Goal: Task Accomplishment & Management: Manage account settings

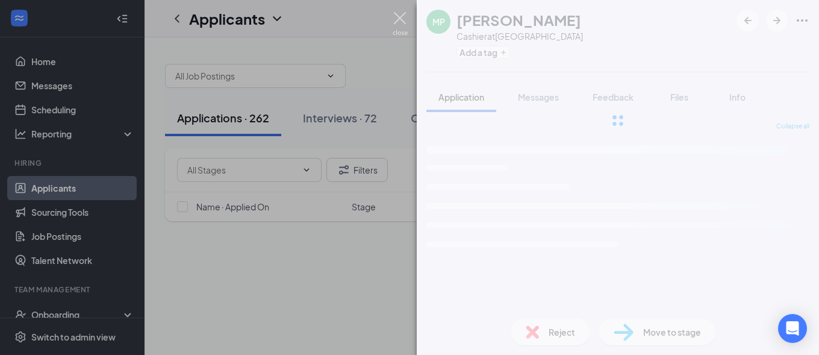
click at [392, 23] on div "[PERSON_NAME] Cashier at [GEOGRAPHIC_DATA] Add a tag Application Messages Feedb…" at bounding box center [409, 177] width 819 height 355
click at [396, 21] on img at bounding box center [400, 23] width 15 height 23
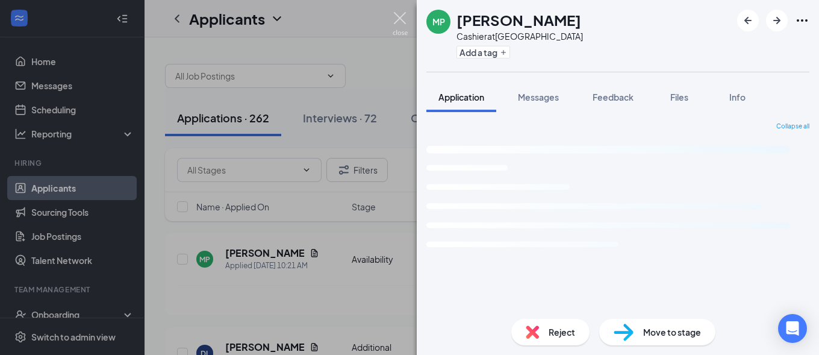
click at [401, 19] on img at bounding box center [400, 23] width 15 height 23
click at [404, 14] on img at bounding box center [400, 23] width 15 height 23
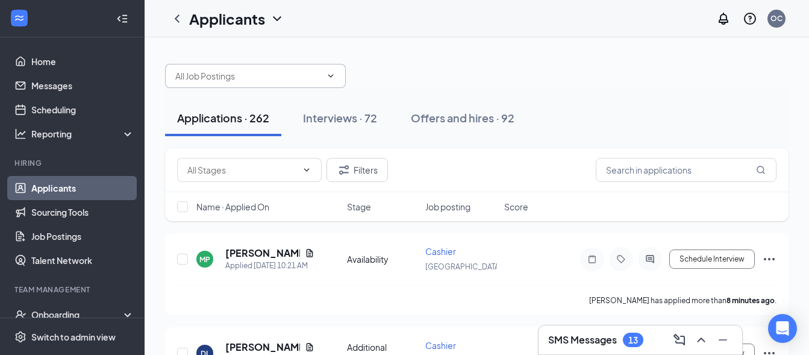
click at [269, 81] on input "text" at bounding box center [248, 75] width 146 height 13
click at [646, 167] on input "text" at bounding box center [686, 170] width 181 height 24
click at [650, 173] on input "text" at bounding box center [686, 170] width 181 height 24
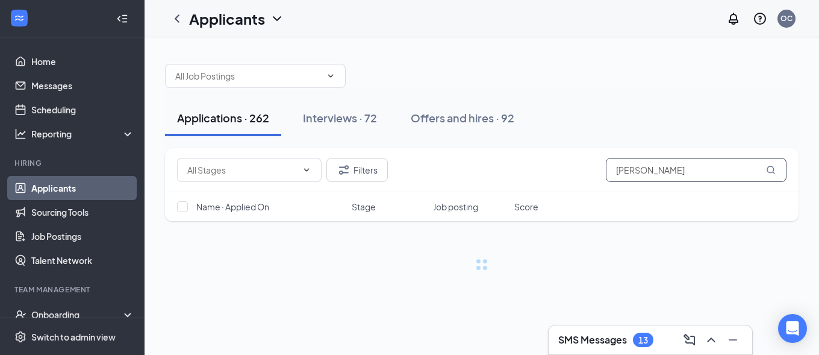
type input "[PERSON_NAME]"
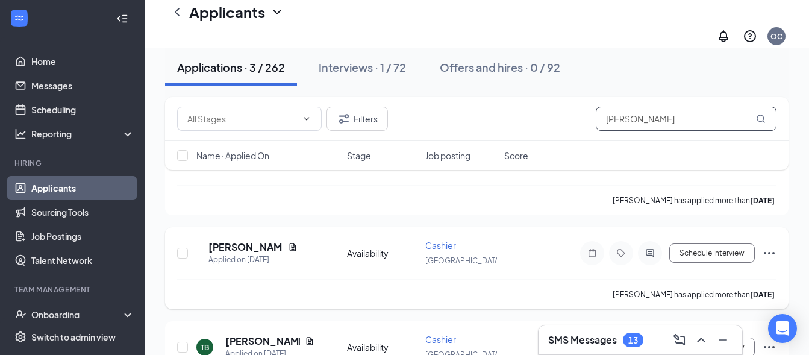
scroll to position [174, 0]
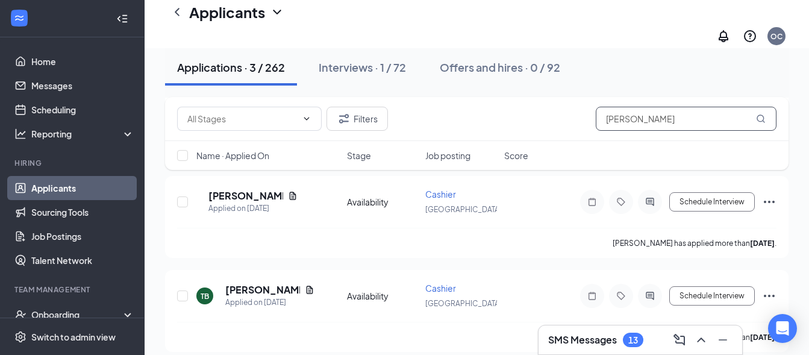
click at [683, 114] on input "[PERSON_NAME]" at bounding box center [686, 119] width 181 height 24
click at [185, 160] on input "checkbox" at bounding box center [182, 155] width 11 height 11
checkbox input "false"
checkbox input "true"
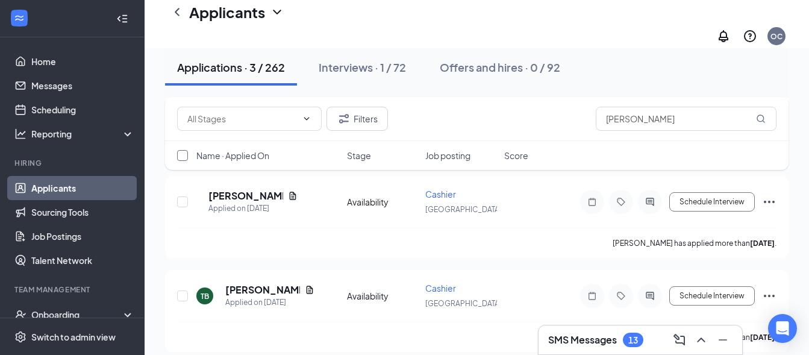
checkbox input "true"
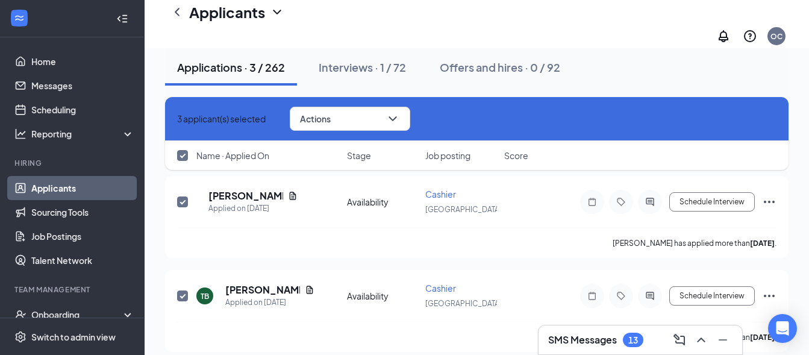
click at [189, 159] on div "Name · Applied On Stage Job posting Score" at bounding box center [477, 155] width 624 height 29
click at [183, 158] on input "checkbox" at bounding box center [182, 155] width 11 height 11
checkbox input "true"
checkbox input "false"
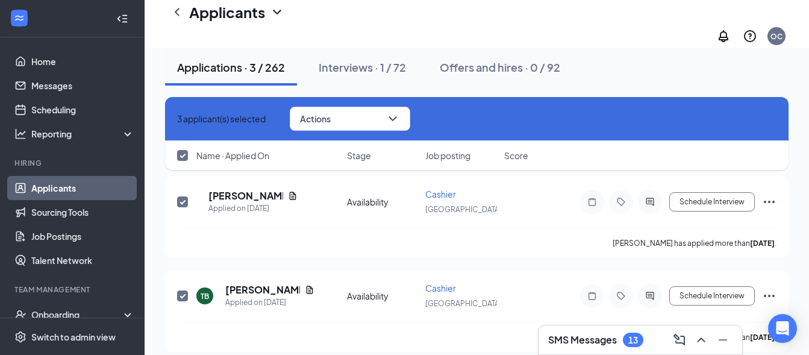
checkbox input "false"
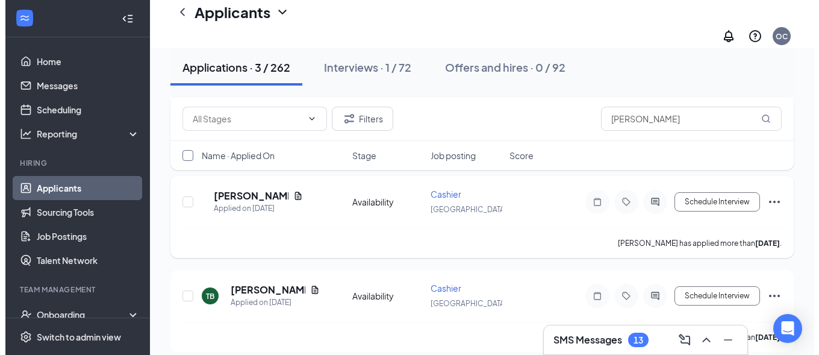
scroll to position [0, 0]
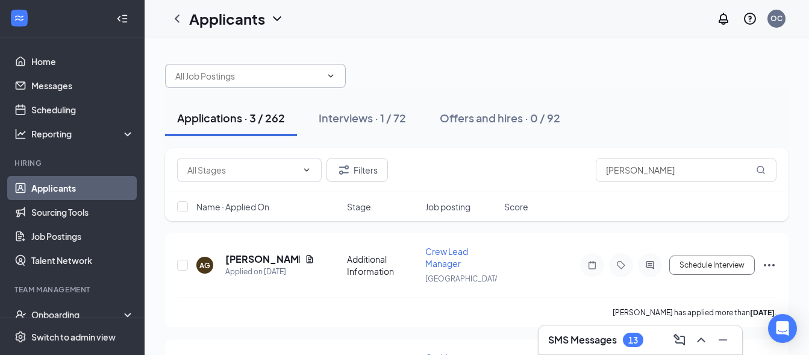
click at [232, 79] on input "text" at bounding box center [248, 75] width 146 height 13
click at [463, 77] on div "Dishwasher ([GEOGRAPHIC_DATA]) General Manager ([GEOGRAPHIC_DATA]) Assistant Ma…" at bounding box center [477, 70] width 624 height 36
click at [665, 171] on input "[PERSON_NAME]" at bounding box center [686, 170] width 181 height 24
drag, startPoint x: 662, startPoint y: 170, endPoint x: 572, endPoint y: 165, distance: 89.3
click at [596, 164] on input "[PERSON_NAME]" at bounding box center [686, 170] width 181 height 24
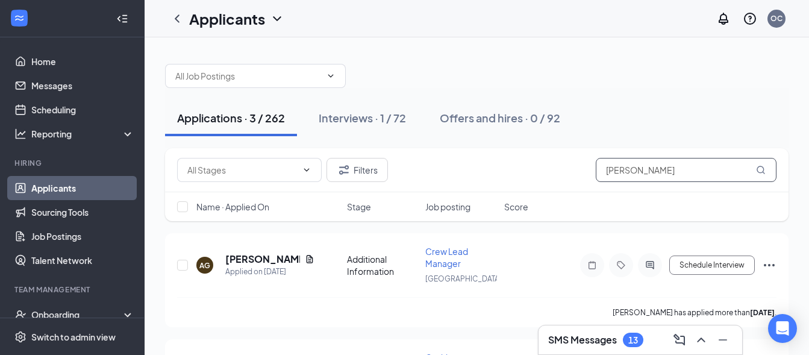
type input "[PERSON_NAME]"
click at [236, 172] on input "text" at bounding box center [242, 169] width 110 height 13
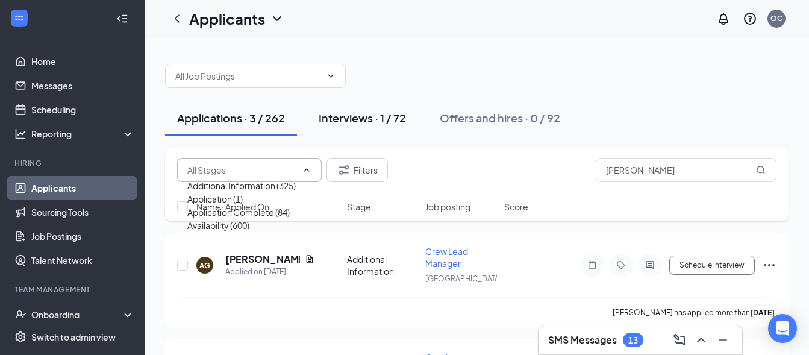
click at [371, 127] on button "Interviews · 1 / 72" at bounding box center [362, 118] width 111 height 36
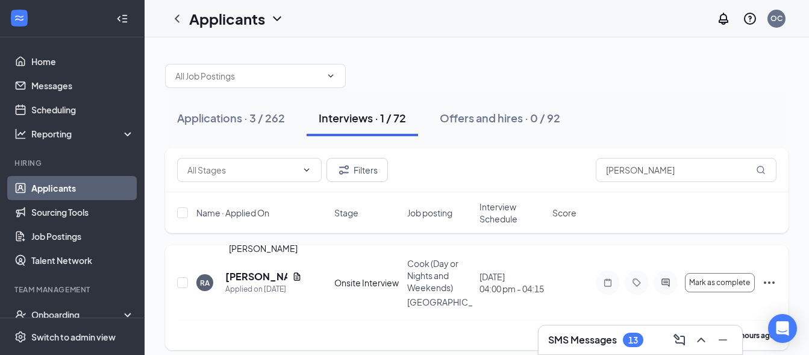
click at [252, 281] on h5 "[PERSON_NAME]" at bounding box center [256, 276] width 62 height 13
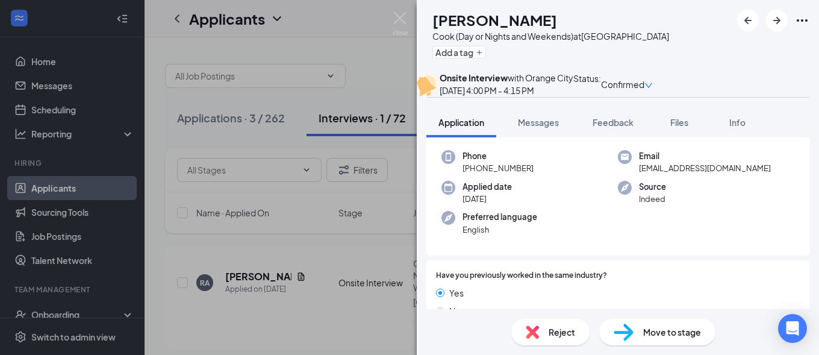
scroll to position [65, 0]
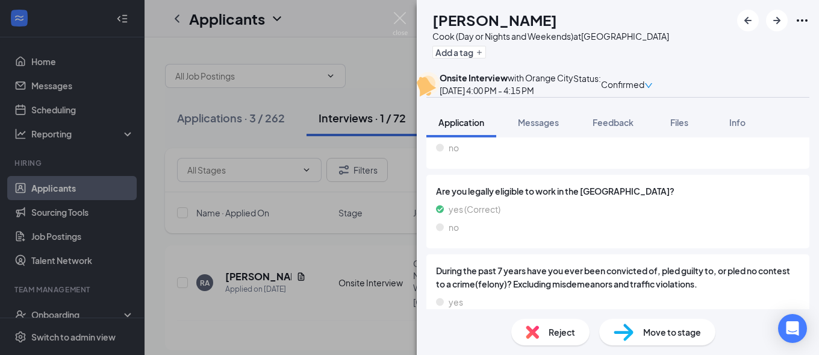
click at [501, 216] on span "yes (Correct)" at bounding box center [475, 208] width 52 height 13
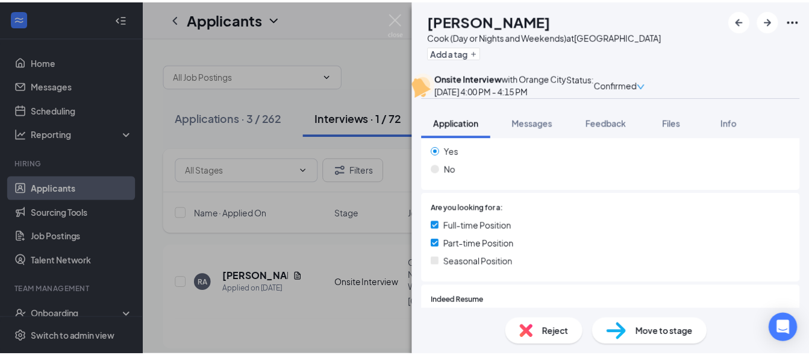
scroll to position [327, 0]
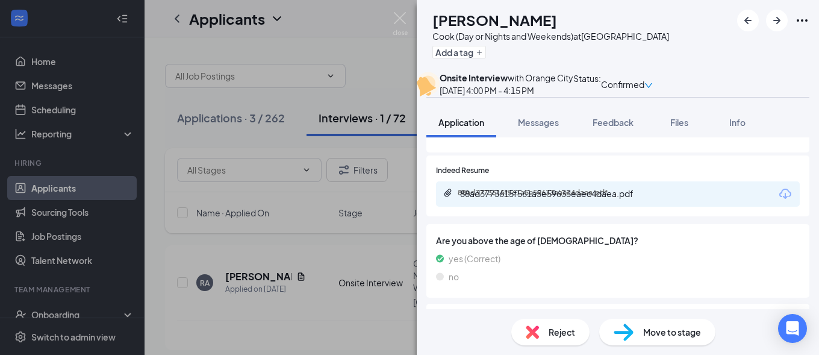
click at [518, 199] on div "88ad3773615f561a5e59633eaec4daea.pdf" at bounding box center [540, 193] width 195 height 11
click at [407, 16] on img at bounding box center [400, 23] width 15 height 23
